Goal: Navigation & Orientation: Find specific page/section

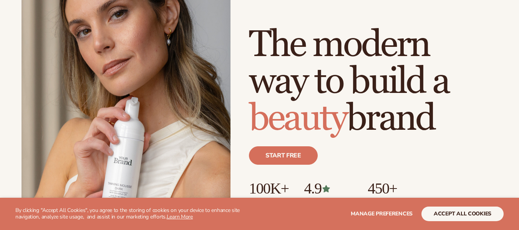
scroll to position [111, 0]
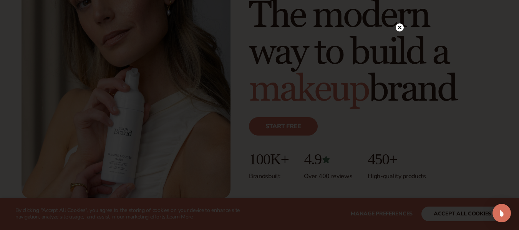
click at [399, 24] on circle at bounding box center [399, 27] width 8 height 8
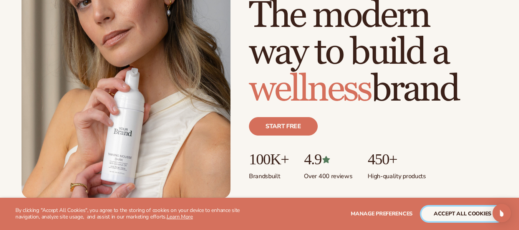
click at [436, 215] on button "accept all cookies" at bounding box center [462, 214] width 82 height 15
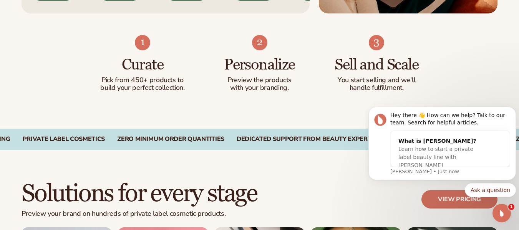
scroll to position [482, 0]
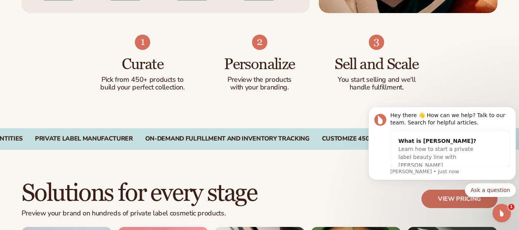
click at [468, 81] on div "Curate Pick from 450+ products to build your perfect collection. Personalize Pr…" at bounding box center [259, 70] width 519 height 115
click at [146, 39] on img at bounding box center [142, 42] width 15 height 15
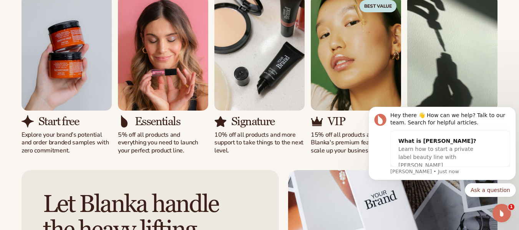
scroll to position [714, 0]
click at [514, 109] on icon "Dismiss notification" at bounding box center [513, 109] width 4 height 4
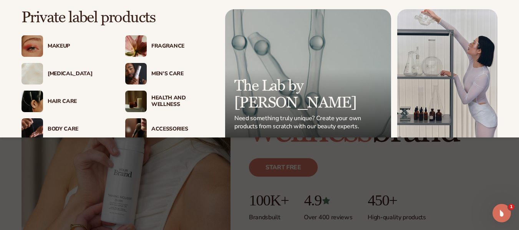
scroll to position [71, 0]
click at [60, 45] on div "Makeup" at bounding box center [79, 46] width 62 height 7
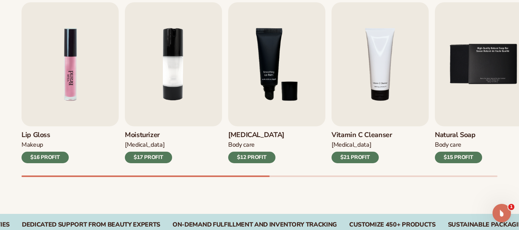
click at [66, 97] on img "1 / 9" at bounding box center [69, 64] width 97 height 124
click at [69, 96] on img "1 / 9" at bounding box center [69, 64] width 97 height 124
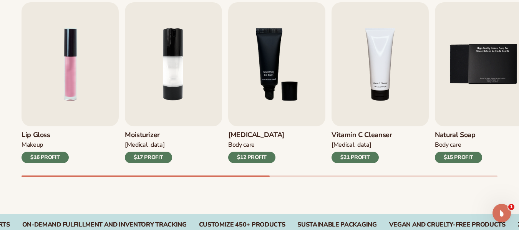
click at [44, 153] on div "$16 PROFIT" at bounding box center [44, 158] width 47 height 12
click at [67, 101] on img "1 / 9" at bounding box center [69, 64] width 97 height 124
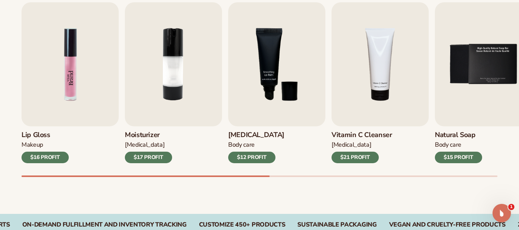
click at [67, 101] on img "1 / 9" at bounding box center [69, 64] width 97 height 124
click at [61, 98] on img "1 / 9" at bounding box center [69, 64] width 97 height 124
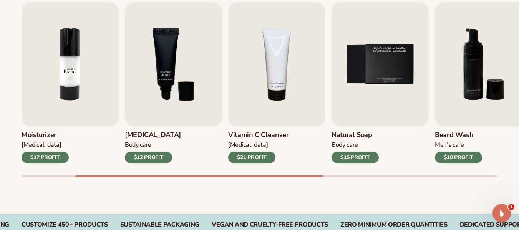
click at [51, 103] on img "2 / 9" at bounding box center [69, 64] width 97 height 124
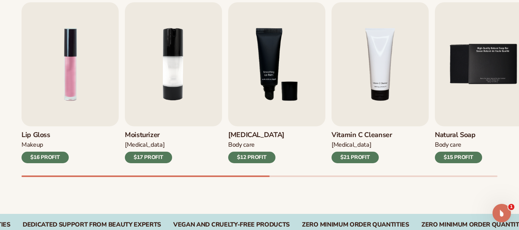
click at [58, 154] on div "$16 PROFIT" at bounding box center [44, 158] width 47 height 12
click at [30, 101] on img "1 / 9" at bounding box center [69, 64] width 97 height 124
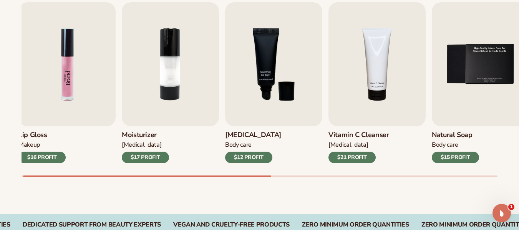
click at [75, 73] on img "1 / 9" at bounding box center [66, 64] width 97 height 124
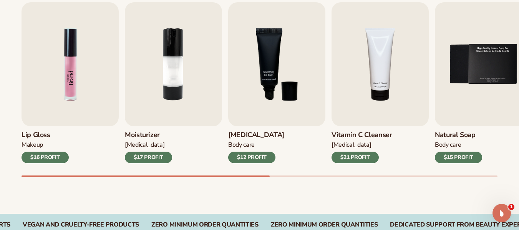
click at [75, 73] on img "1 / 9" at bounding box center [69, 64] width 97 height 124
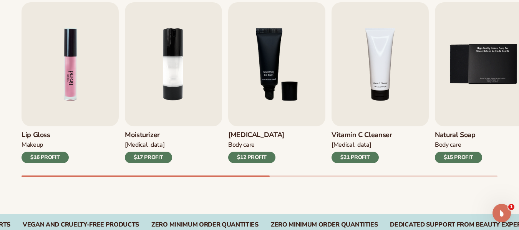
click at [75, 73] on img "1 / 9" at bounding box center [69, 64] width 97 height 124
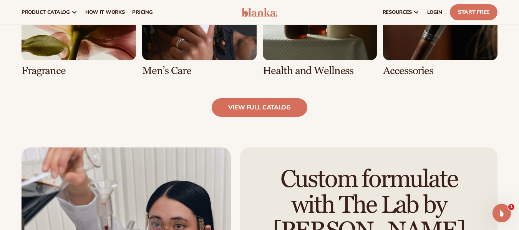
scroll to position [765, 0]
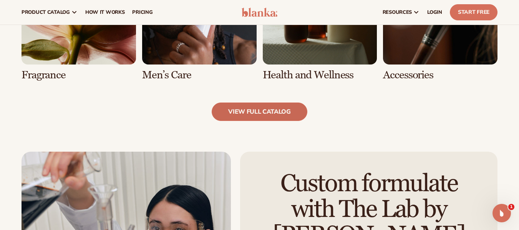
click at [255, 113] on link "view full catalog" at bounding box center [259, 111] width 96 height 18
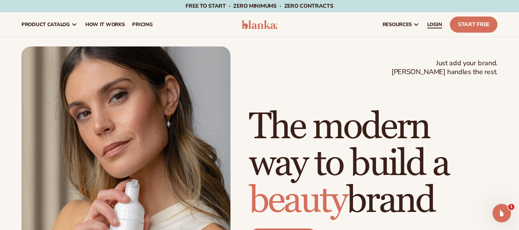
click at [429, 23] on span "LOGIN" at bounding box center [434, 24] width 15 height 6
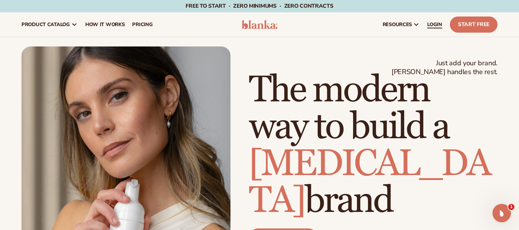
click at [440, 25] on span "LOGIN" at bounding box center [434, 24] width 15 height 6
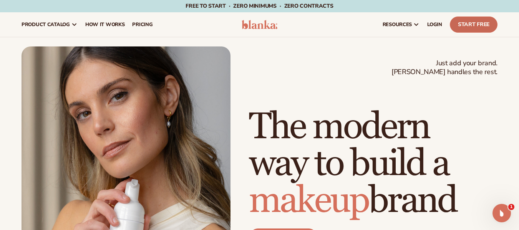
click at [460, 28] on link "Start Free" at bounding box center [473, 25] width 48 height 16
